Goal: Contribute content: Contribute content

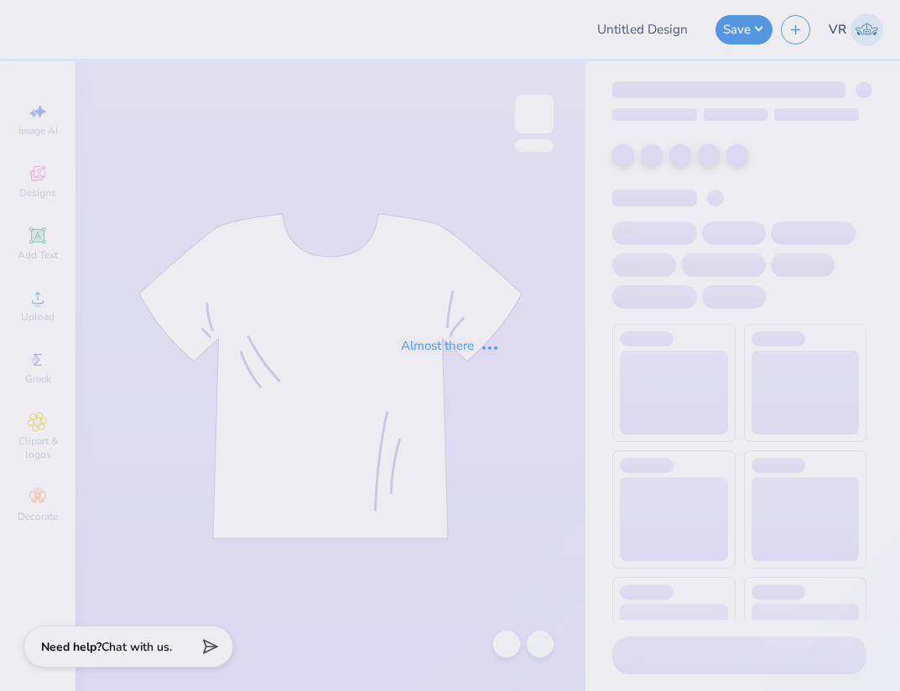
type input "Dphie bid day hoodie"
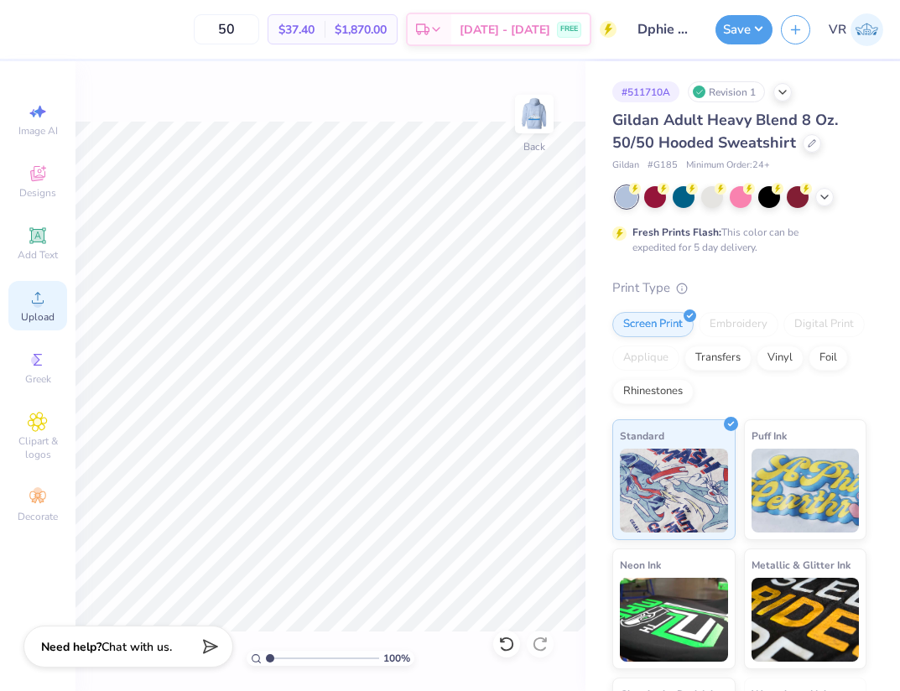
click at [11, 299] on div "Upload" at bounding box center [37, 305] width 59 height 49
click at [516, 301] on input "15.00" at bounding box center [523, 298] width 60 height 23
type input "1"
type input "10.00"
type input "5.07"
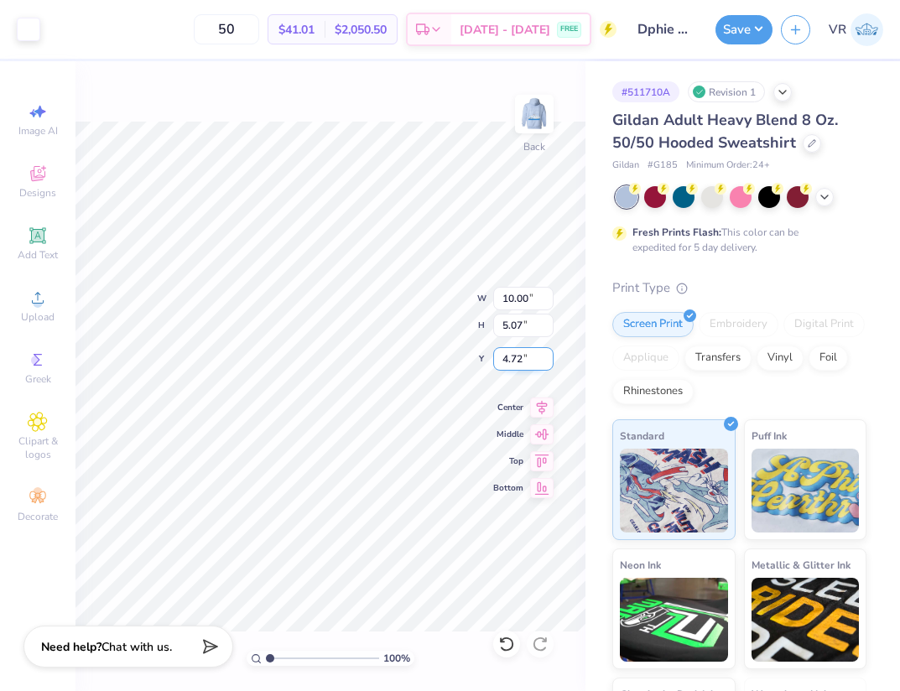
click at [521, 361] on input "4.72" at bounding box center [523, 358] width 60 height 23
type input "3.00"
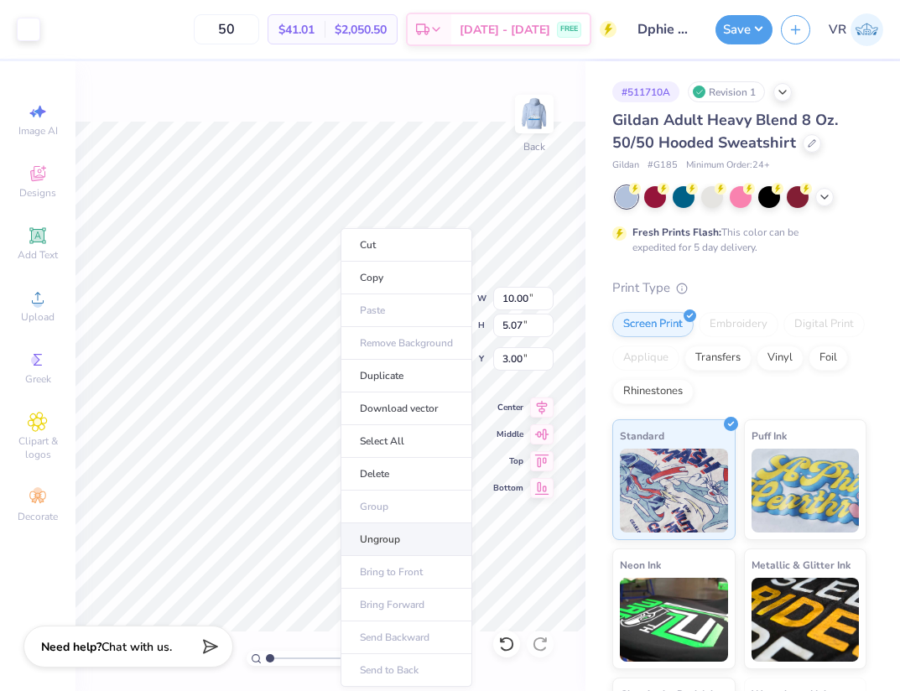
click at [397, 538] on li "Ungroup" at bounding box center [406, 539] width 132 height 33
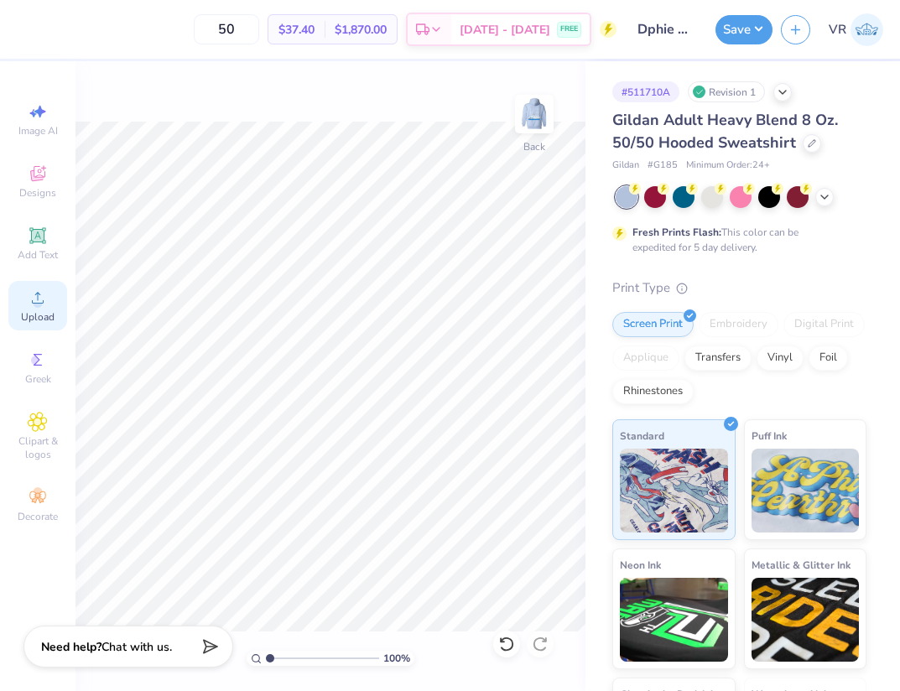
click at [47, 313] on span "Upload" at bounding box center [38, 316] width 34 height 13
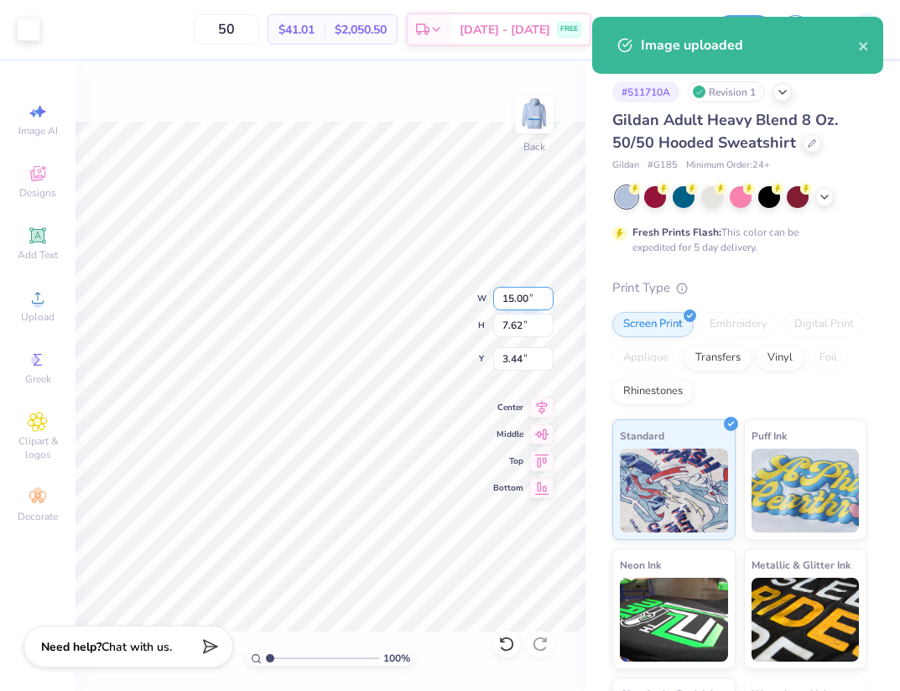
click at [528, 300] on input "15.00" at bounding box center [523, 298] width 60 height 23
type input "10.00"
type input "5.08"
type input "4.71"
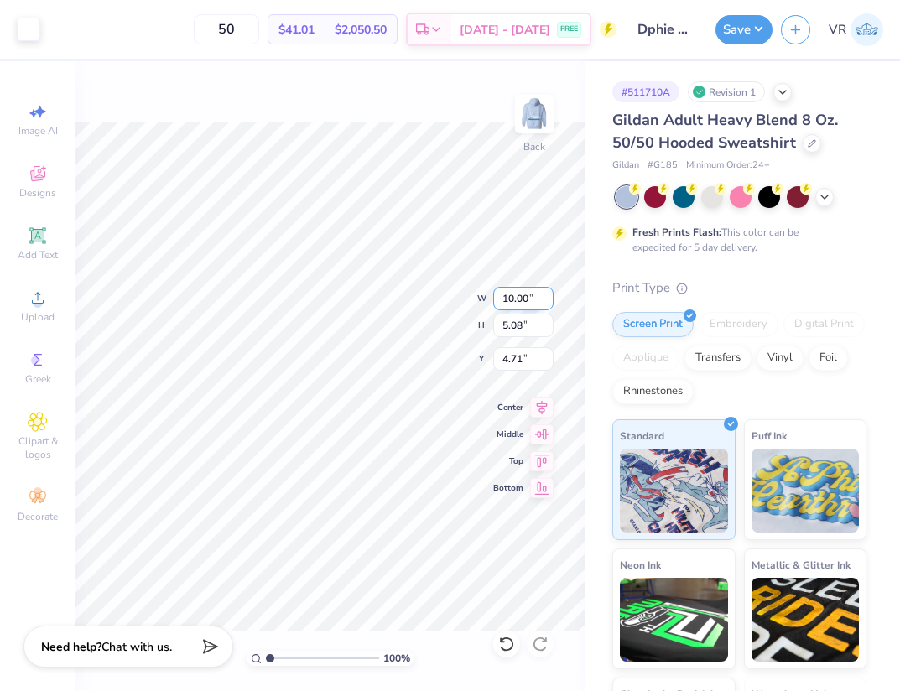
click at [519, 293] on input "10.00" at bounding box center [523, 298] width 60 height 23
type input "2.50"
click at [524, 126] on img at bounding box center [534, 113] width 67 height 67
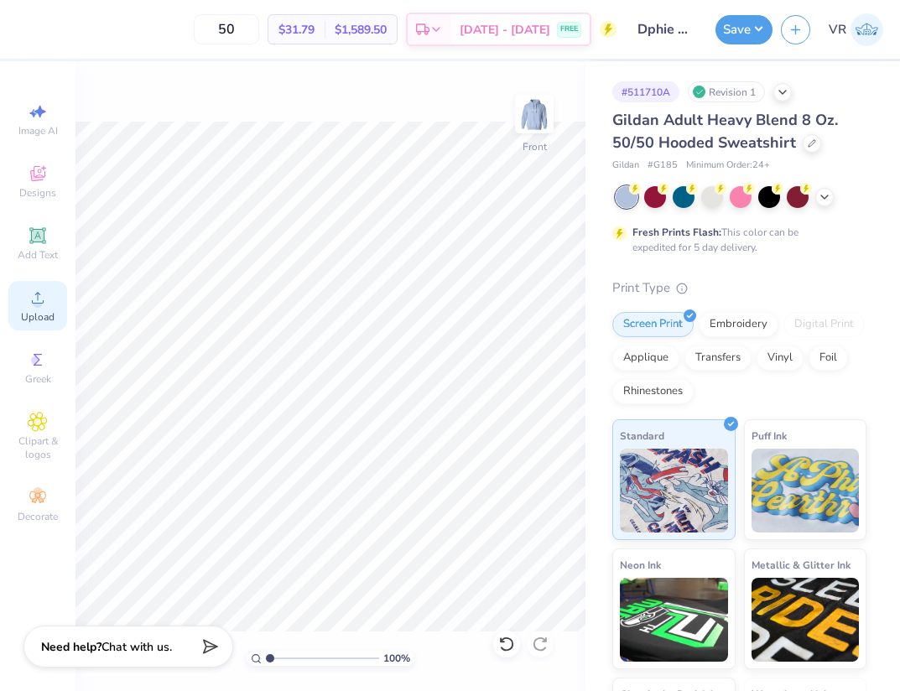
click at [39, 312] on span "Upload" at bounding box center [38, 316] width 34 height 13
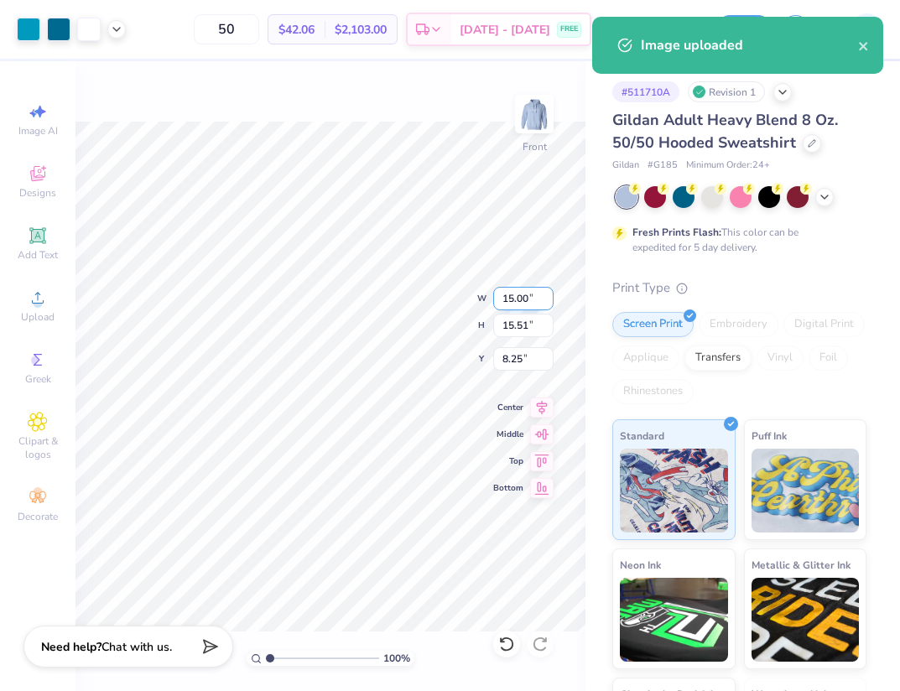
click at [527, 291] on input "15.00" at bounding box center [523, 298] width 60 height 23
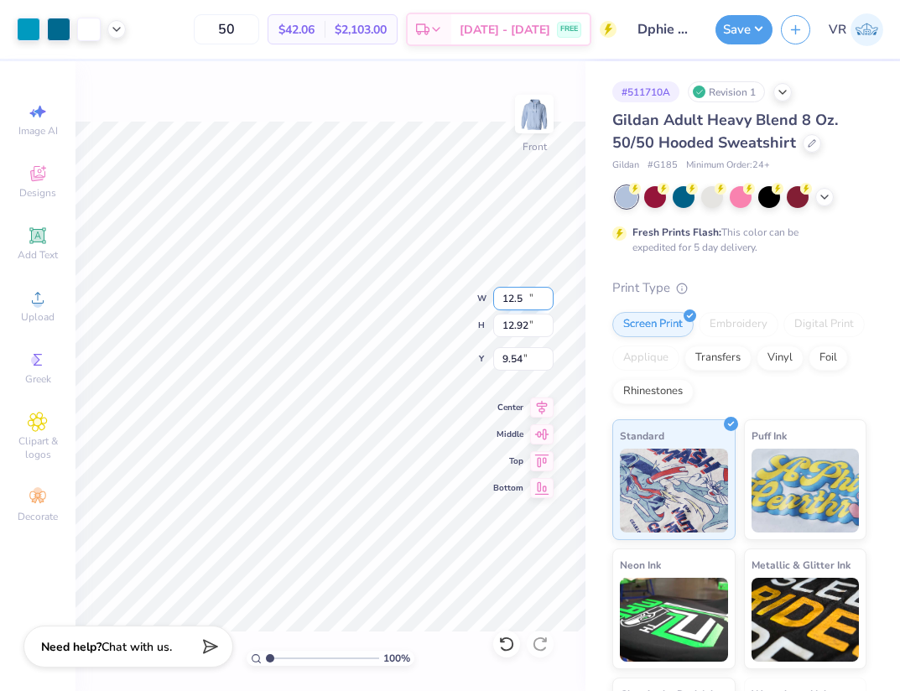
type input "12.50"
type input "12.92"
click at [527, 362] on input "9.54" at bounding box center [523, 358] width 60 height 23
type input "6.00"
click at [114, 41] on div "Art colors" at bounding box center [63, 29] width 126 height 59
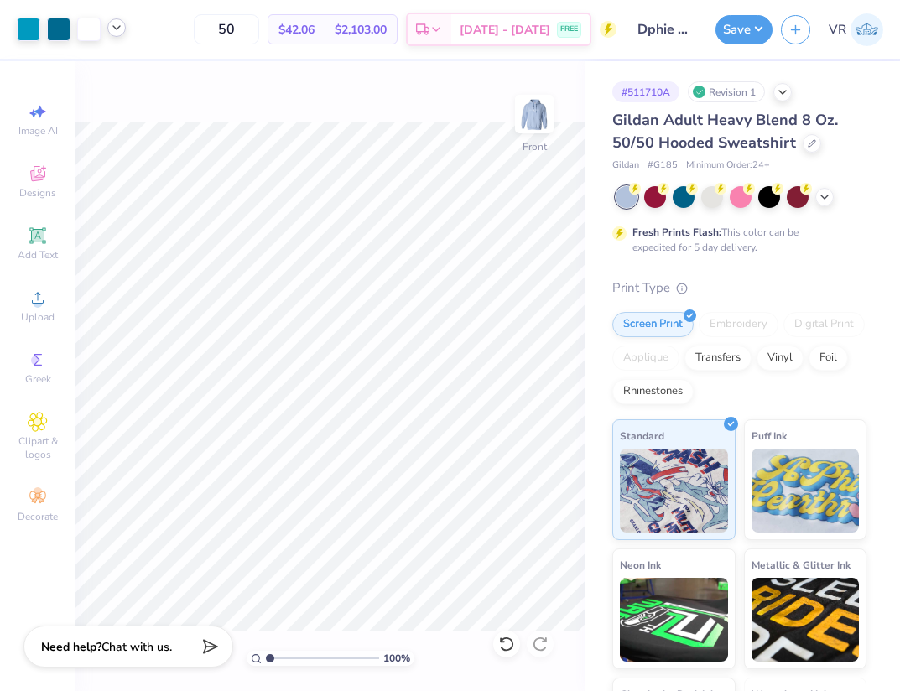
click at [114, 36] on div at bounding box center [116, 27] width 18 height 18
click at [124, 30] on div at bounding box center [116, 27] width 18 height 18
click at [283, 653] on input "range" at bounding box center [322, 658] width 113 height 15
drag, startPoint x: 279, startPoint y: 654, endPoint x: 252, endPoint y: 655, distance: 27.7
click at [266, 655] on input "range" at bounding box center [322, 658] width 113 height 15
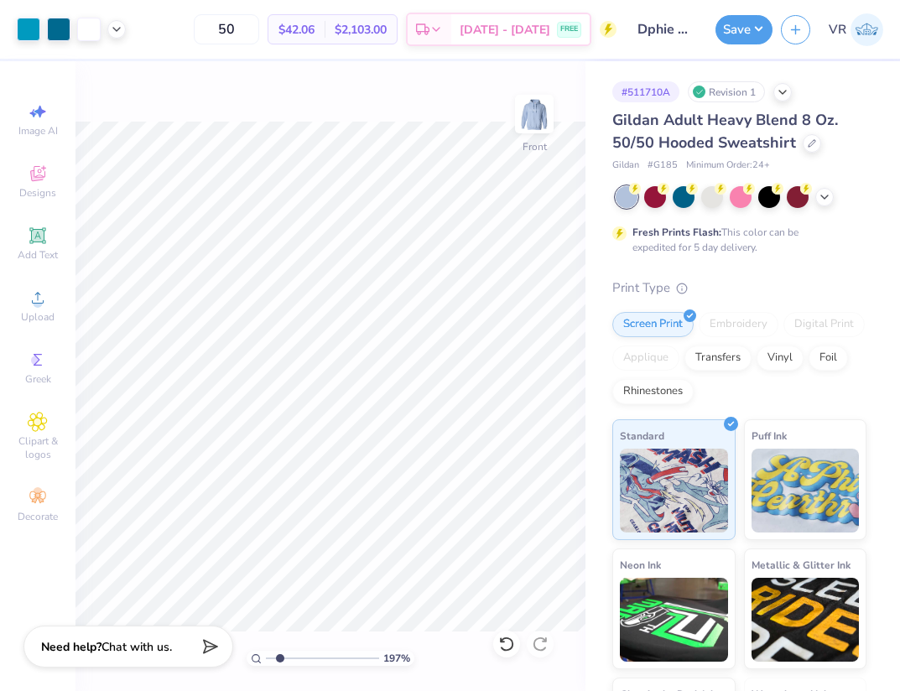
type input "1"
drag, startPoint x: 268, startPoint y: 659, endPoint x: 258, endPoint y: 658, distance: 10.1
click at [266, 658] on input "range" at bounding box center [322, 658] width 113 height 15
click at [778, 28] on div "Save VR" at bounding box center [807, 29] width 184 height 59
click at [763, 29] on button "Save" at bounding box center [743, 27] width 57 height 29
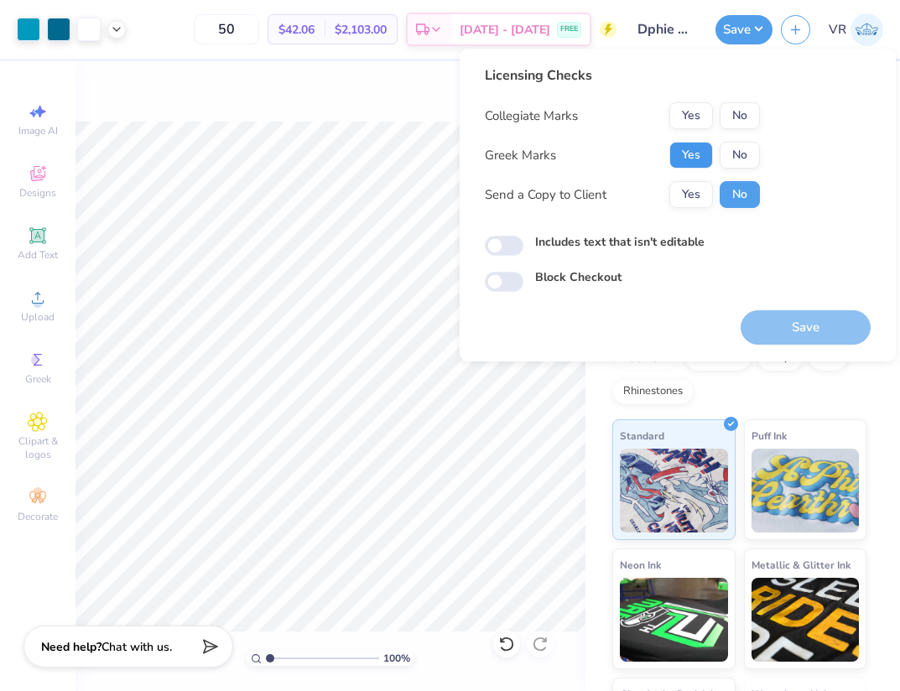
click at [696, 157] on button "Yes" at bounding box center [691, 155] width 44 height 27
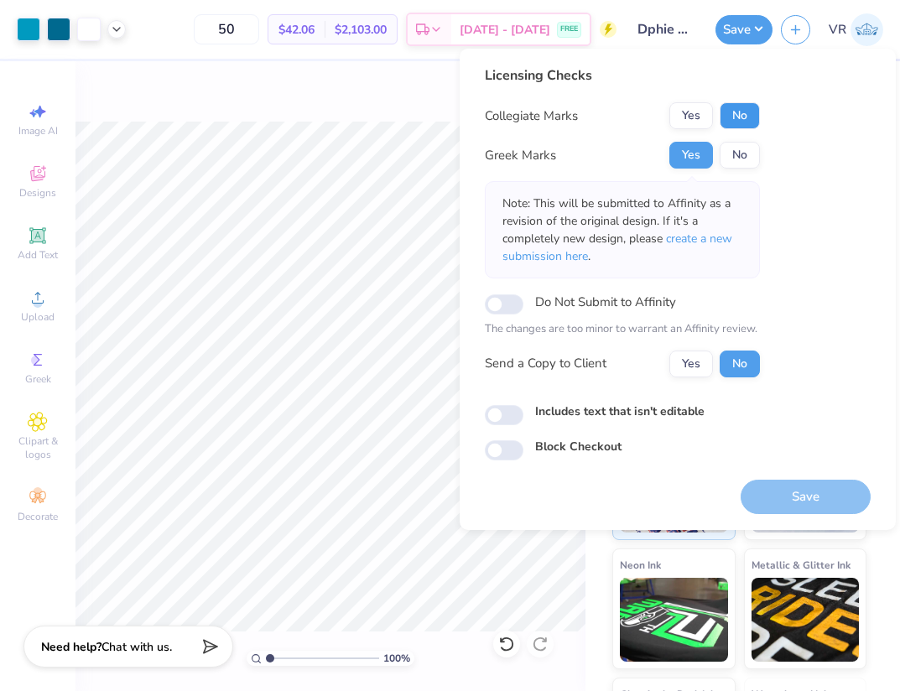
click at [737, 118] on button "No" at bounding box center [739, 115] width 40 height 27
click at [803, 501] on button "Save" at bounding box center [805, 497] width 130 height 34
